Goal: Navigation & Orientation: Find specific page/section

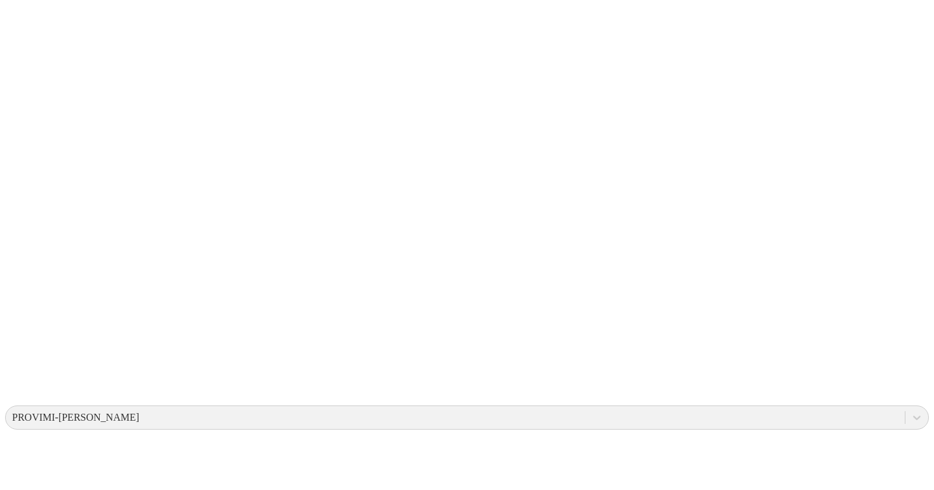
scroll to position [101, 0]
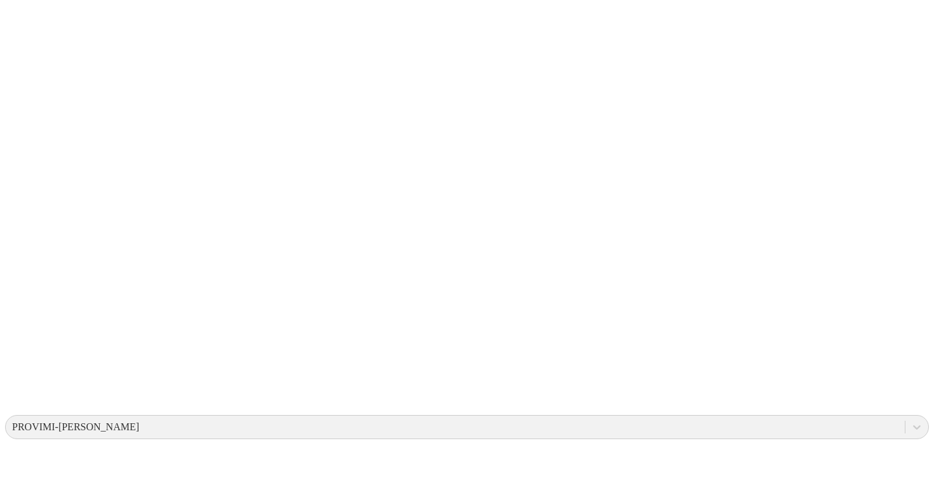
drag, startPoint x: 198, startPoint y: 220, endPoint x: 238, endPoint y: 286, distance: 77.8
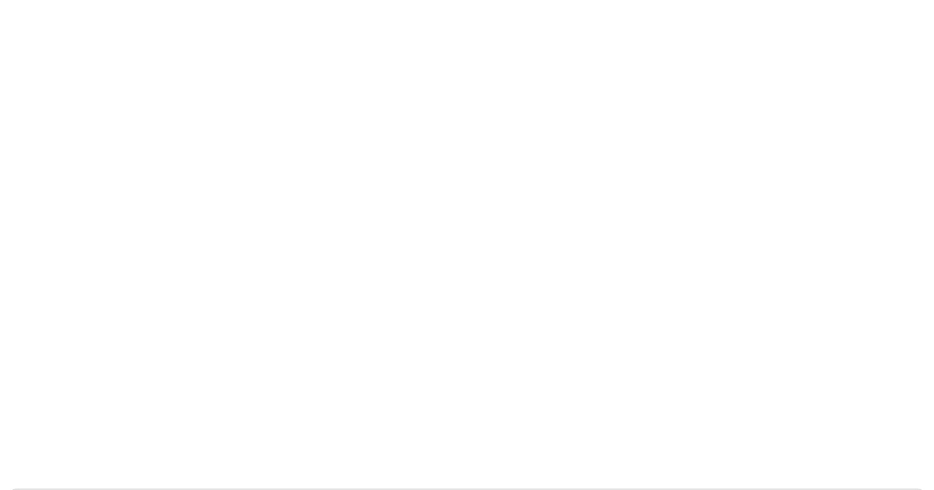
scroll to position [0, 0]
click at [27, 11] on icon at bounding box center [24, 259] width 39 height 508
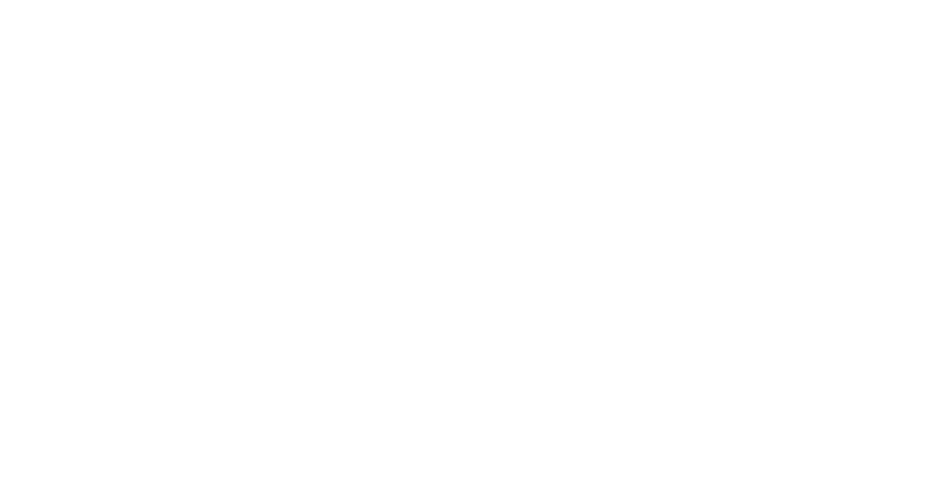
scroll to position [72, 0]
